Goal: Information Seeking & Learning: Learn about a topic

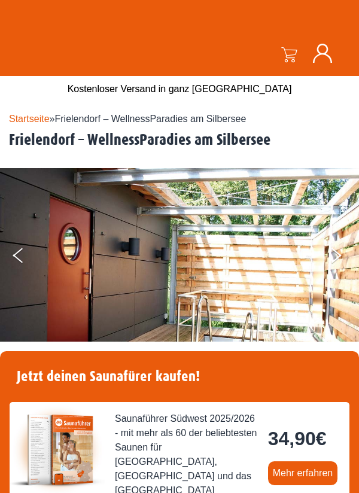
scroll to position [49, 0]
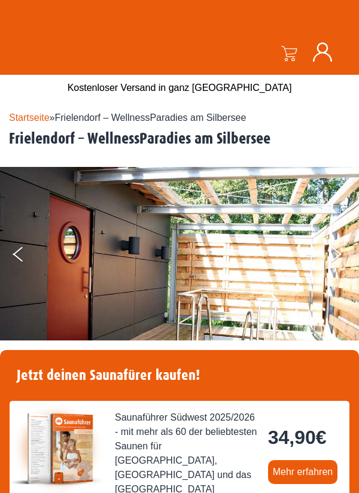
click at [10, 260] on img at bounding box center [179, 287] width 359 height 240
click at [5, 259] on img at bounding box center [179, 287] width 359 height 240
click at [24, 259] on button "Previous" at bounding box center [28, 257] width 30 height 30
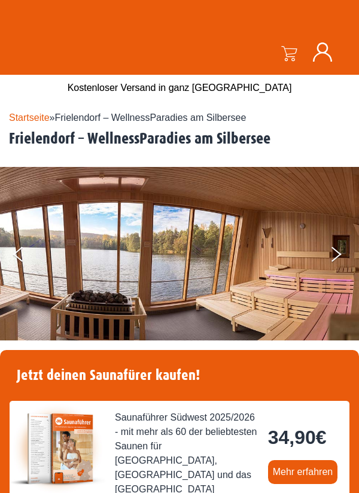
click at [6, 260] on img at bounding box center [179, 254] width 359 height 174
click at [15, 260] on button "Previous" at bounding box center [28, 257] width 30 height 30
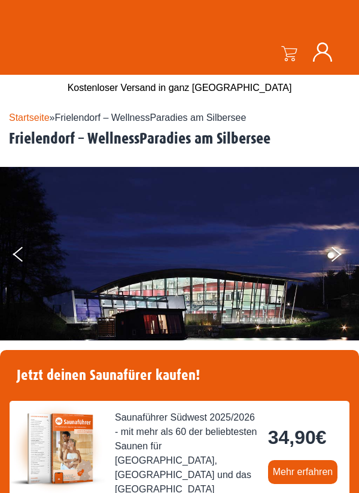
click at [6, 249] on img at bounding box center [179, 287] width 359 height 240
click at [19, 262] on button "Previous" at bounding box center [28, 257] width 30 height 30
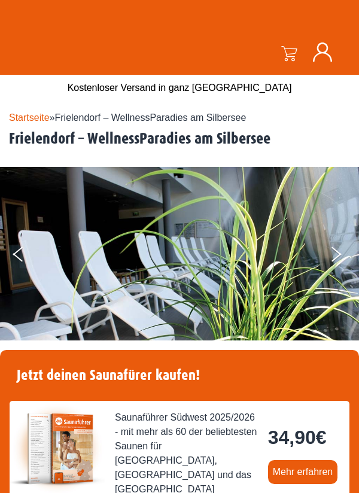
click at [4, 260] on img at bounding box center [179, 287] width 359 height 240
click at [17, 265] on button "Previous" at bounding box center [28, 257] width 30 height 30
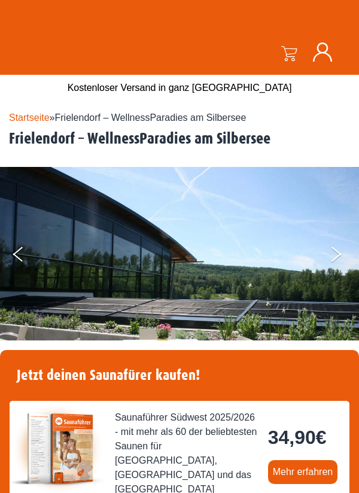
click at [31, 265] on button "Previous" at bounding box center [28, 257] width 30 height 30
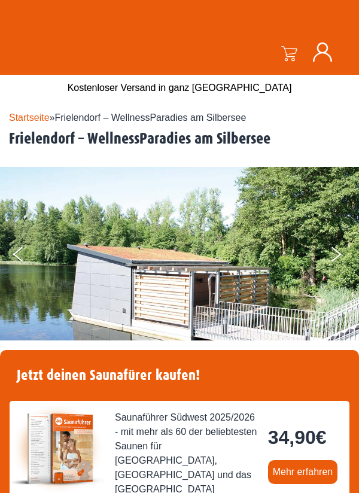
click at [31, 263] on button "Previous" at bounding box center [28, 257] width 30 height 30
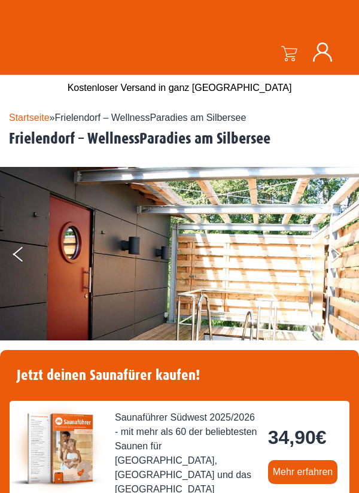
click at [16, 259] on button "Previous" at bounding box center [28, 257] width 30 height 30
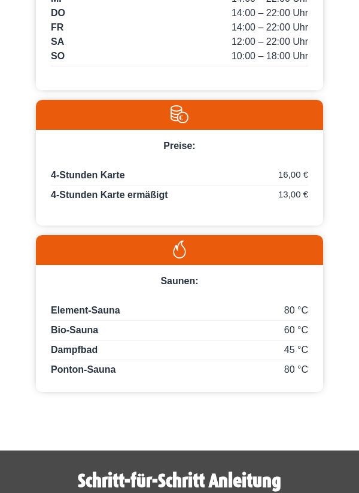
scroll to position [957, 0]
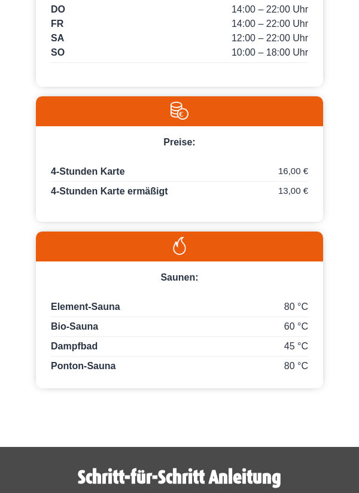
click at [59, 302] on span "Element-Sauna" at bounding box center [85, 307] width 69 height 10
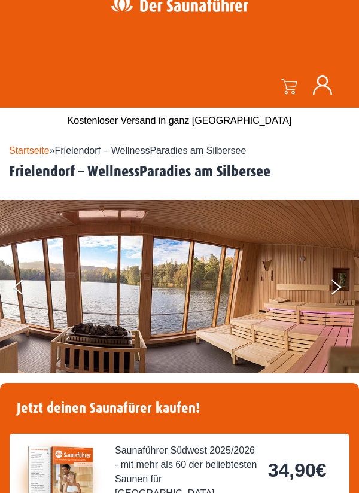
scroll to position [0, 0]
